Goal: Information Seeking & Learning: Learn about a topic

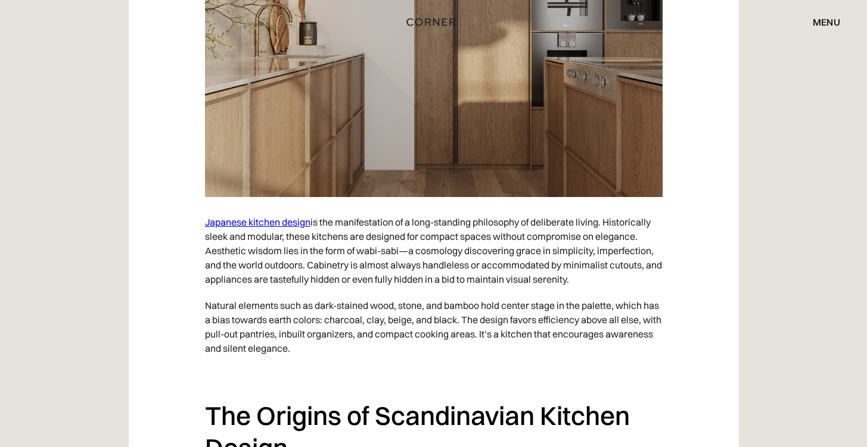
scroll to position [1196, 0]
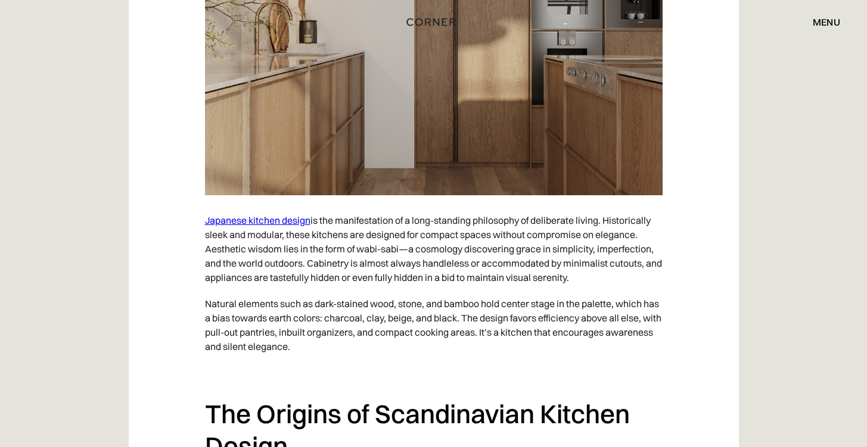
drag, startPoint x: 383, startPoint y: 245, endPoint x: 592, endPoint y: 272, distance: 210.3
click at [592, 272] on p "Japanese kitchen design is the manifestation of a long-standing philosophy of d…" at bounding box center [434, 248] width 458 height 83
drag, startPoint x: 598, startPoint y: 276, endPoint x: 554, endPoint y: 238, distance: 57.8
click at [554, 238] on p "Japanese kitchen design is the manifestation of a long-standing philosophy of d…" at bounding box center [434, 248] width 458 height 83
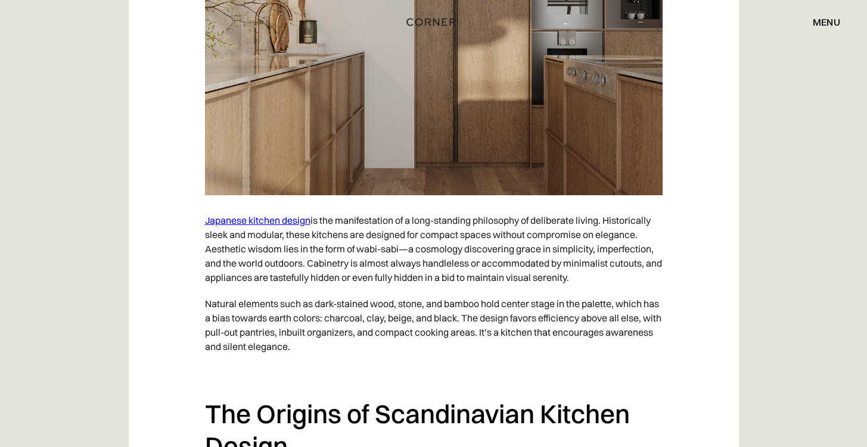
click at [554, 269] on p "Japanese kitchen design is the manifestation of a long-standing philosophy of d…" at bounding box center [434, 248] width 458 height 83
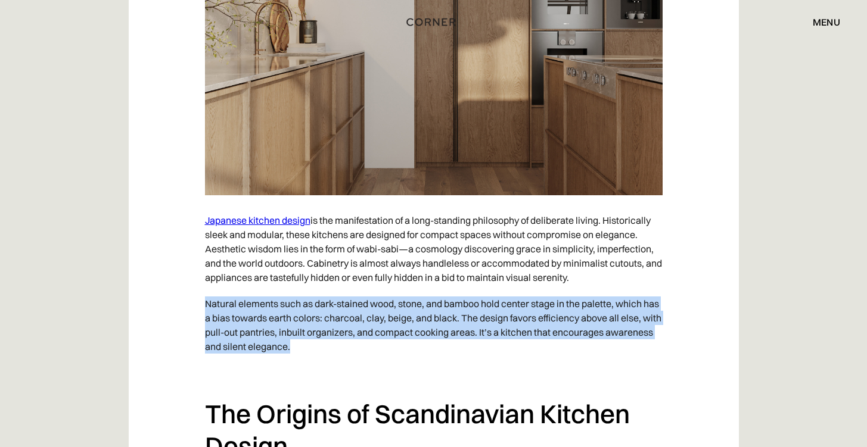
drag, startPoint x: 535, startPoint y: 292, endPoint x: 609, endPoint y: 348, distance: 92.7
click at [609, 348] on p "Natural elements such as dark-stained wood, stone, and bamboo hold center stage…" at bounding box center [434, 325] width 458 height 69
drag, startPoint x: 607, startPoint y: 346, endPoint x: 585, endPoint y: 295, distance: 56.0
click at [585, 296] on p "Natural elements such as dark-stained wood, stone, and bamboo hold center stage…" at bounding box center [434, 325] width 458 height 69
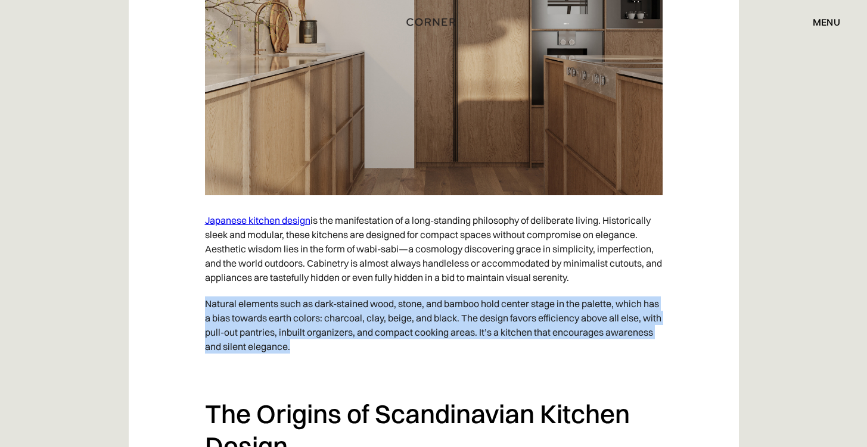
click at [585, 296] on p "Natural elements such as dark-stained wood, stone, and bamboo hold center stage…" at bounding box center [434, 325] width 458 height 69
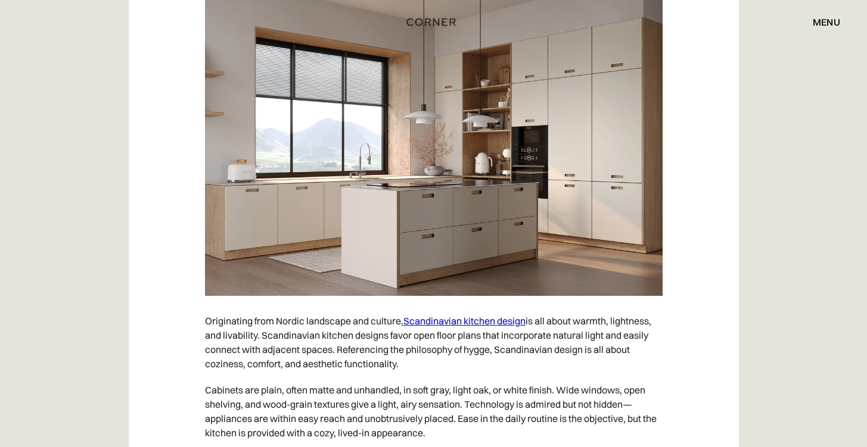
scroll to position [1712, 0]
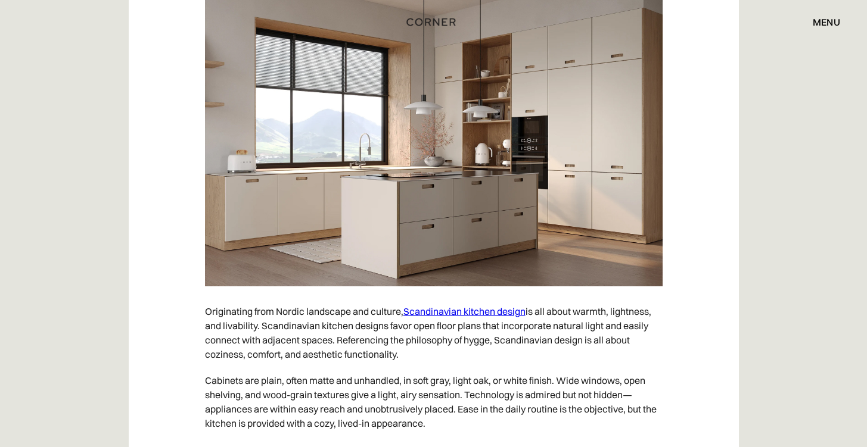
drag, startPoint x: 691, startPoint y: 311, endPoint x: 626, endPoint y: 349, distance: 75.8
click at [626, 349] on p "Originating from Nordic landscape and culture, Scandinavian kitchen design is a…" at bounding box center [434, 333] width 458 height 69
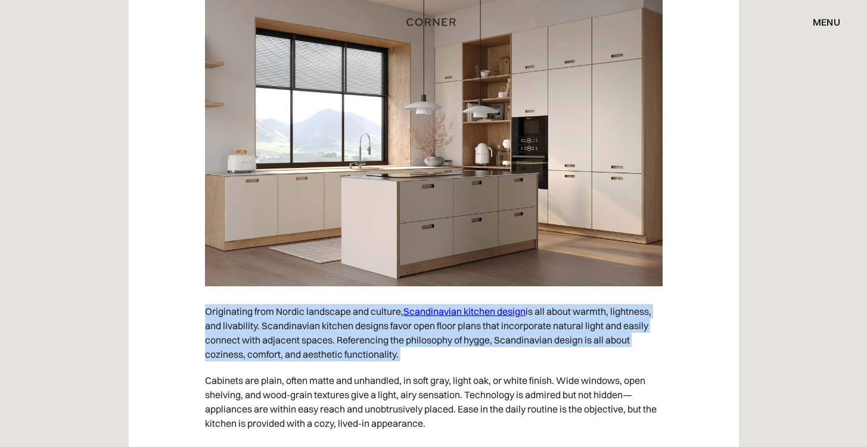
drag, startPoint x: 626, startPoint y: 349, endPoint x: 697, endPoint y: 304, distance: 84.6
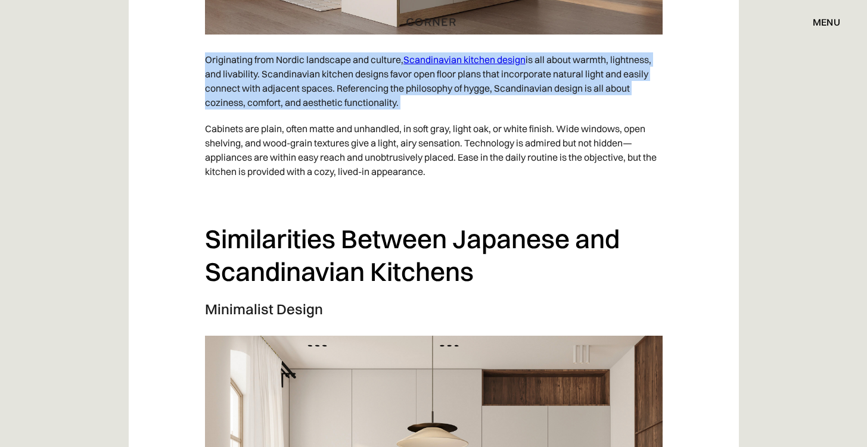
scroll to position [1996, 0]
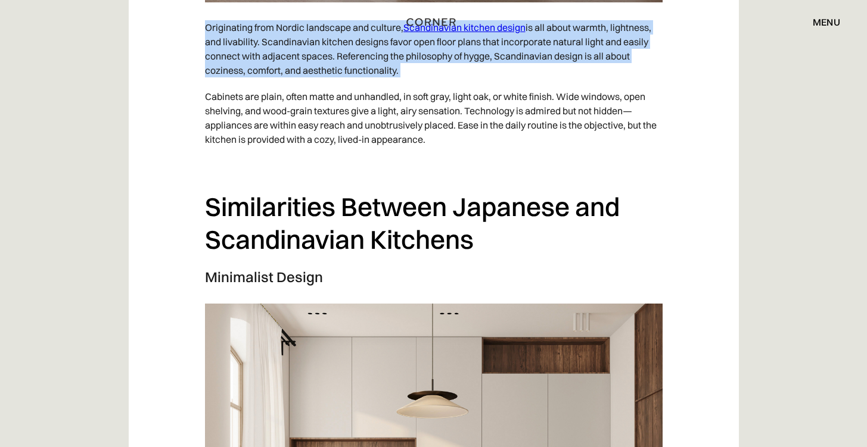
drag, startPoint x: 534, startPoint y: 154, endPoint x: 557, endPoint y: 76, distance: 80.5
click at [557, 76] on p "Originating from Nordic landscape and culture, Scandinavian kitchen design is a…" at bounding box center [434, 48] width 458 height 69
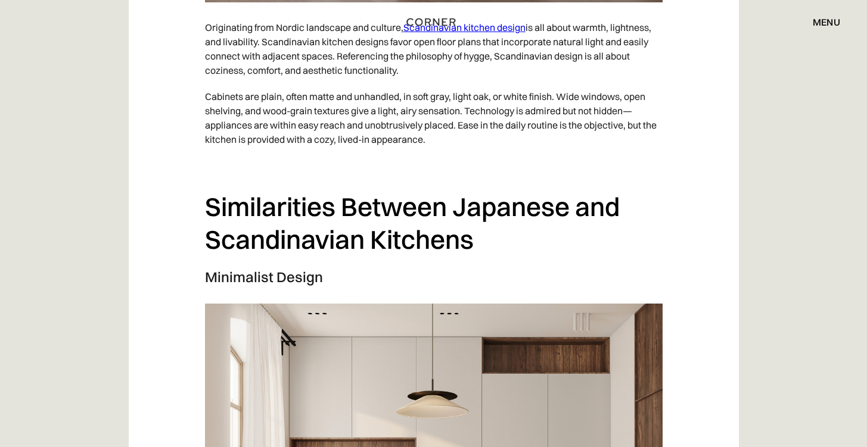
drag, startPoint x: 557, startPoint y: 76, endPoint x: 568, endPoint y: 137, distance: 61.9
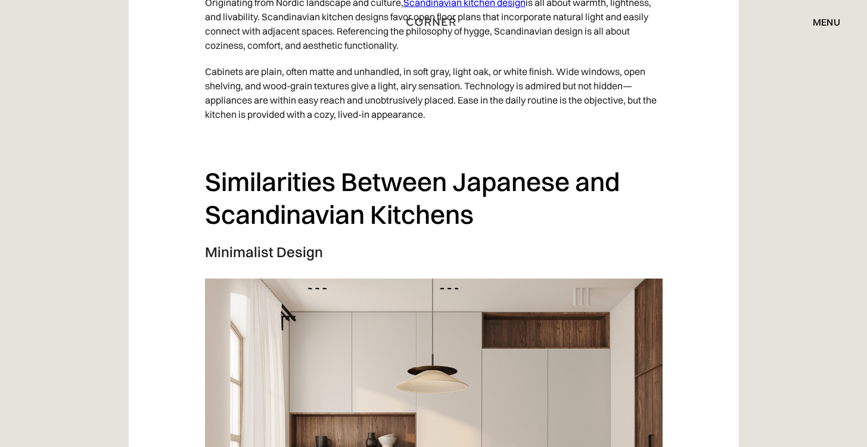
scroll to position [2258, 0]
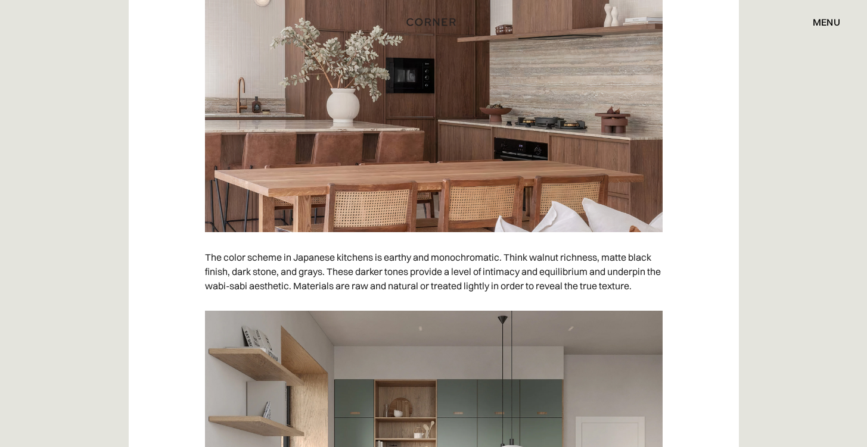
scroll to position [5980, 0]
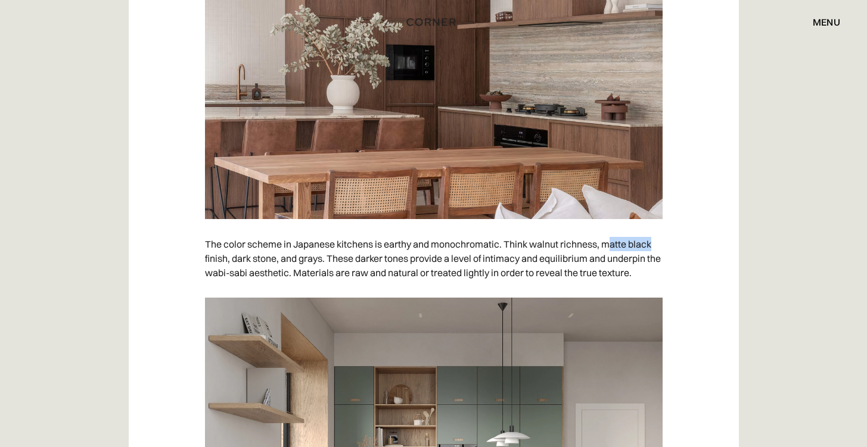
drag, startPoint x: 611, startPoint y: 240, endPoint x: 670, endPoint y: 244, distance: 58.5
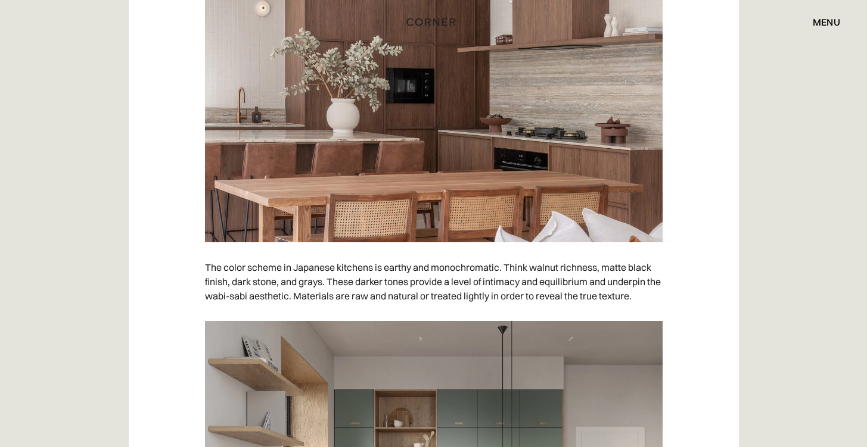
scroll to position [5956, 0]
drag, startPoint x: 541, startPoint y: 264, endPoint x: 604, endPoint y: 268, distance: 62.7
click at [604, 268] on p "The color scheme in Japanese kitchens is earthy and monochromatic. Think walnut…" at bounding box center [434, 282] width 458 height 55
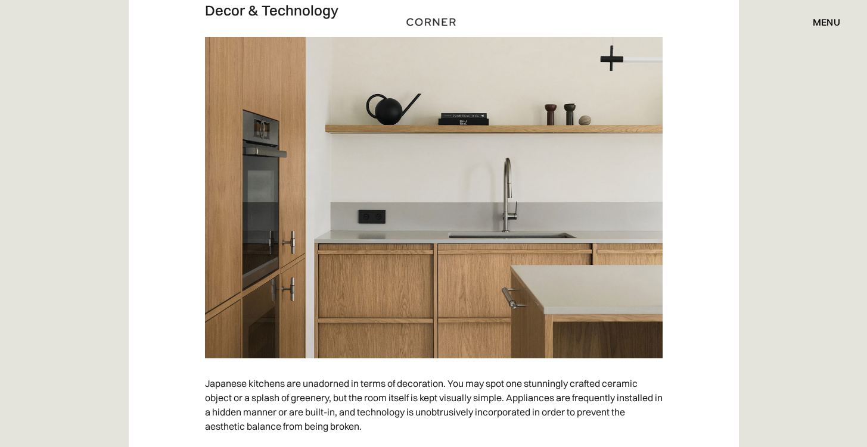
scroll to position [6686, 0]
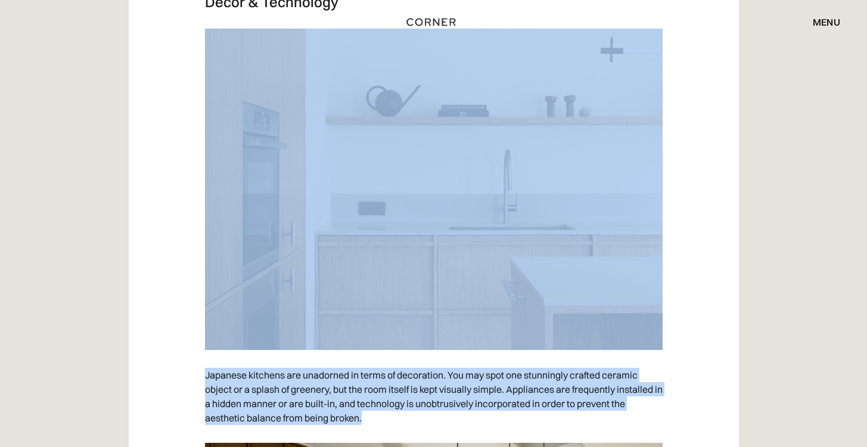
drag, startPoint x: 369, startPoint y: 360, endPoint x: 481, endPoint y: 411, distance: 123.2
click at [481, 411] on p "Japanese kitchens are unadorned in terms of decoration. You may spot one stunni…" at bounding box center [434, 396] width 458 height 69
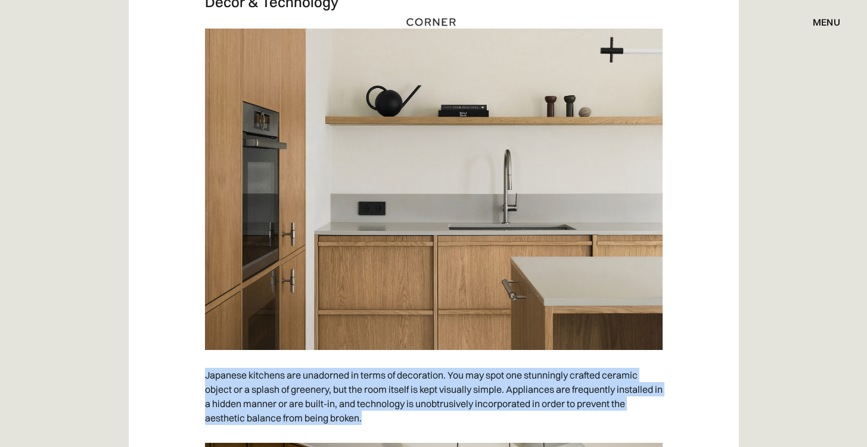
drag, startPoint x: 481, startPoint y: 411, endPoint x: 671, endPoint y: 365, distance: 196.2
drag, startPoint x: 671, startPoint y: 365, endPoint x: 664, endPoint y: 408, distance: 44.2
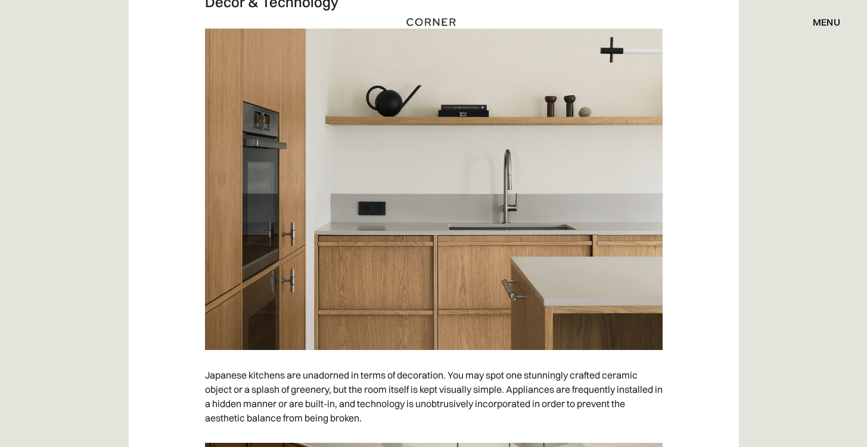
drag, startPoint x: 664, startPoint y: 408, endPoint x: 674, endPoint y: 400, distance: 13.2
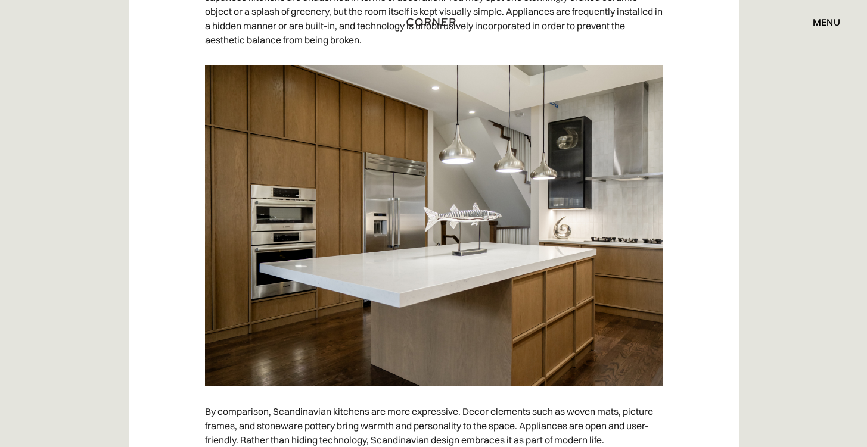
scroll to position [7139, 0]
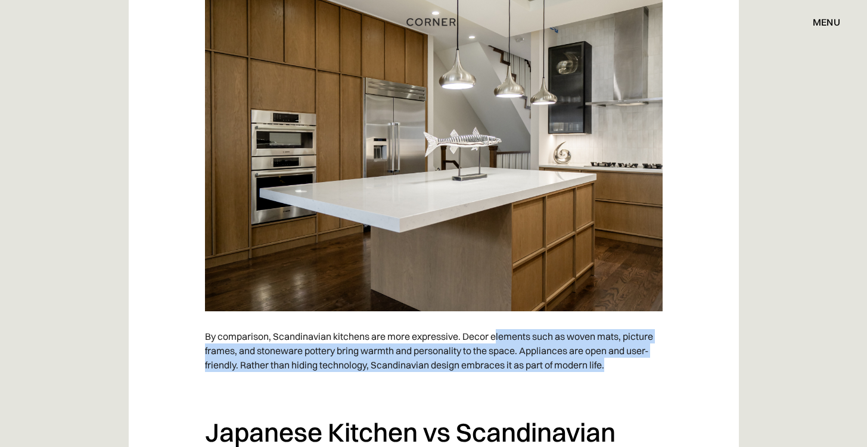
drag, startPoint x: 502, startPoint y: 333, endPoint x: 638, endPoint y: 371, distance: 140.4
click at [638, 371] on p "By comparison, Scandinavian kitchens are more expressive. Decor elements such a…" at bounding box center [434, 351] width 458 height 55
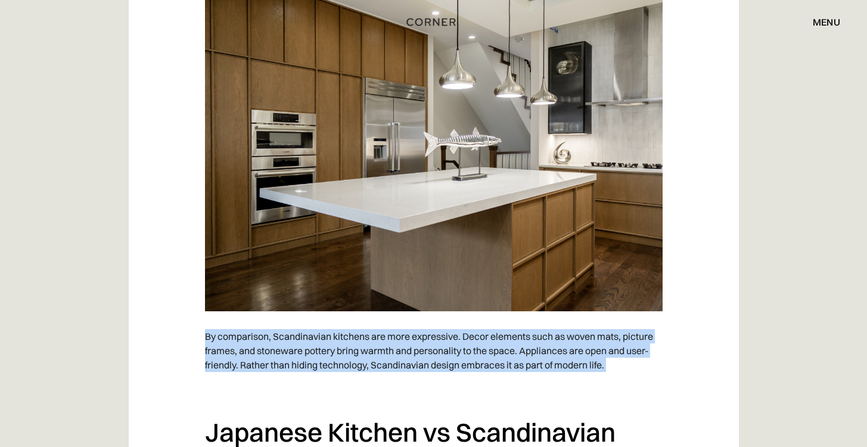
drag, startPoint x: 638, startPoint y: 371, endPoint x: 676, endPoint y: 325, distance: 60.0
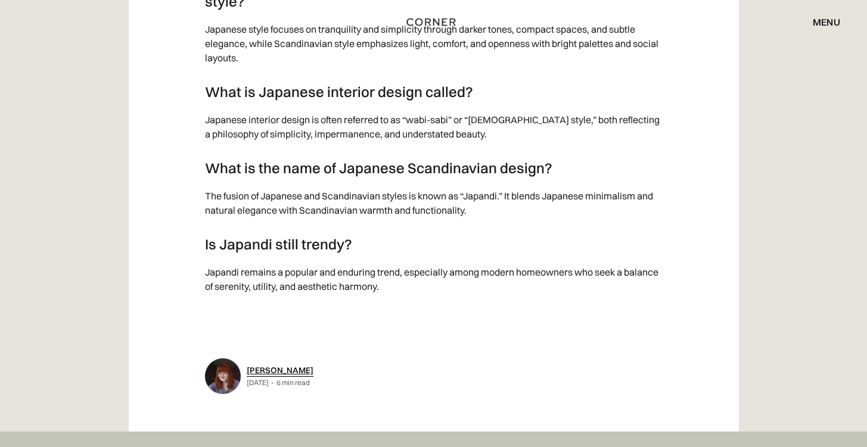
scroll to position [8788, 0]
